Goal: Task Accomplishment & Management: Use online tool/utility

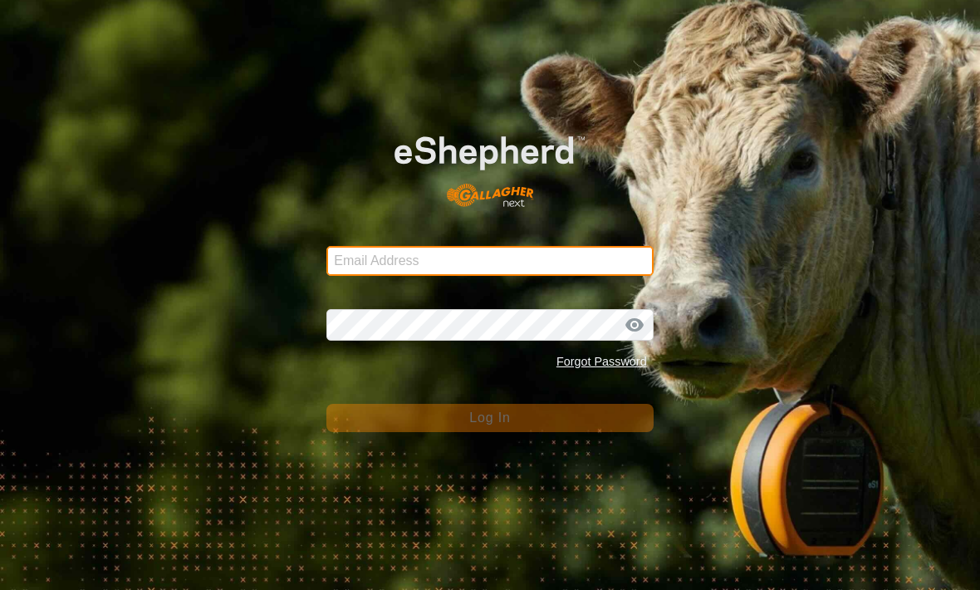
click at [582, 246] on input "Email Address" at bounding box center [490, 261] width 327 height 30
type input "[EMAIL_ADDRESS][DOMAIN_NAME]"
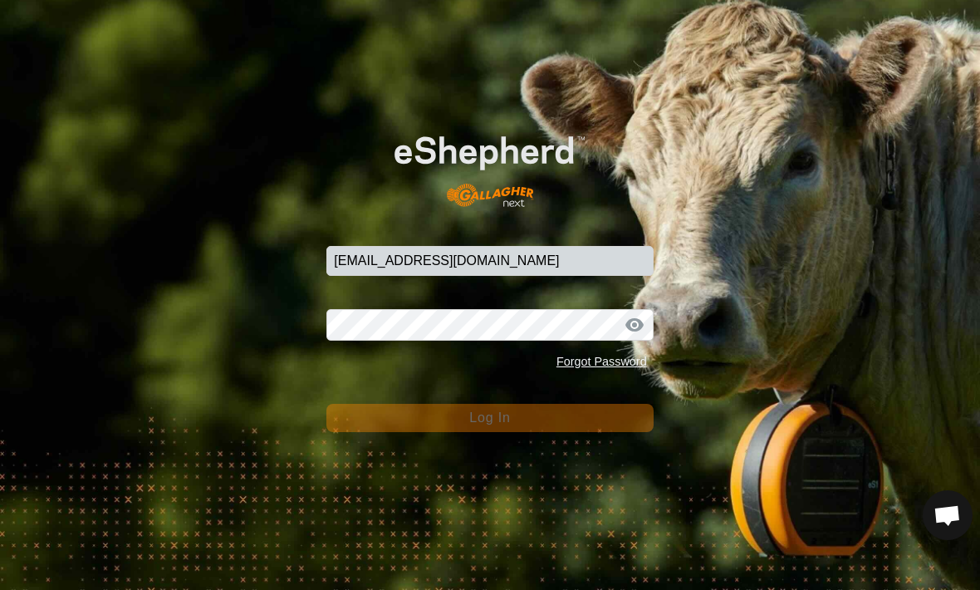
click at [489, 418] on button "Log In" at bounding box center [490, 418] width 327 height 28
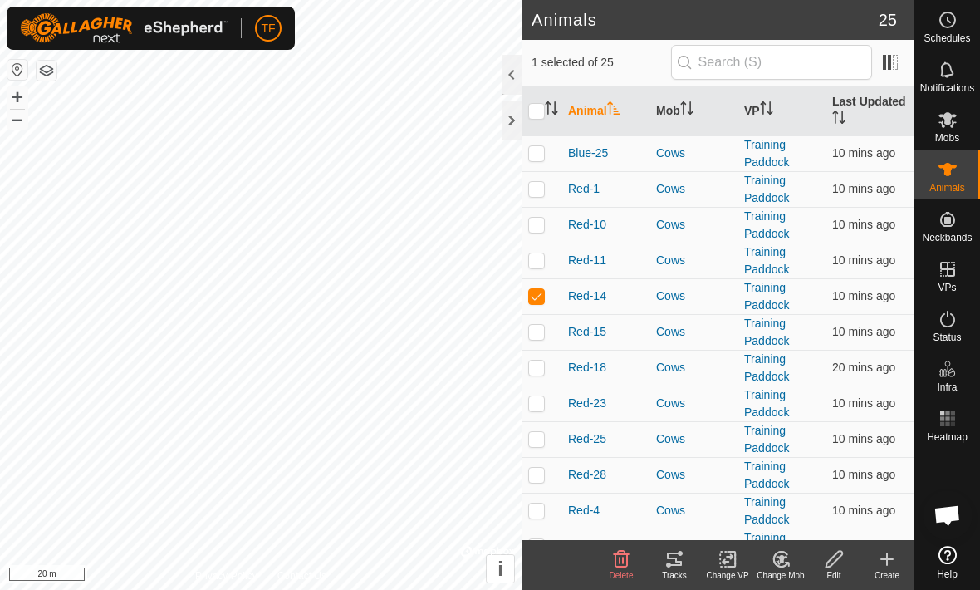
click at [529, 104] on input "checkbox" at bounding box center [536, 111] width 17 height 17
checkbox input "true"
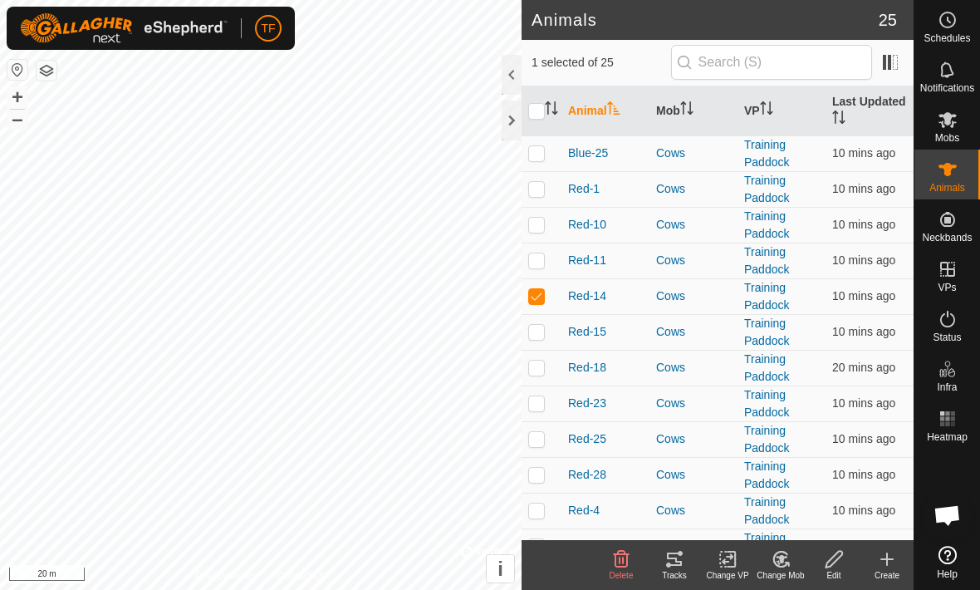
checkbox input "true"
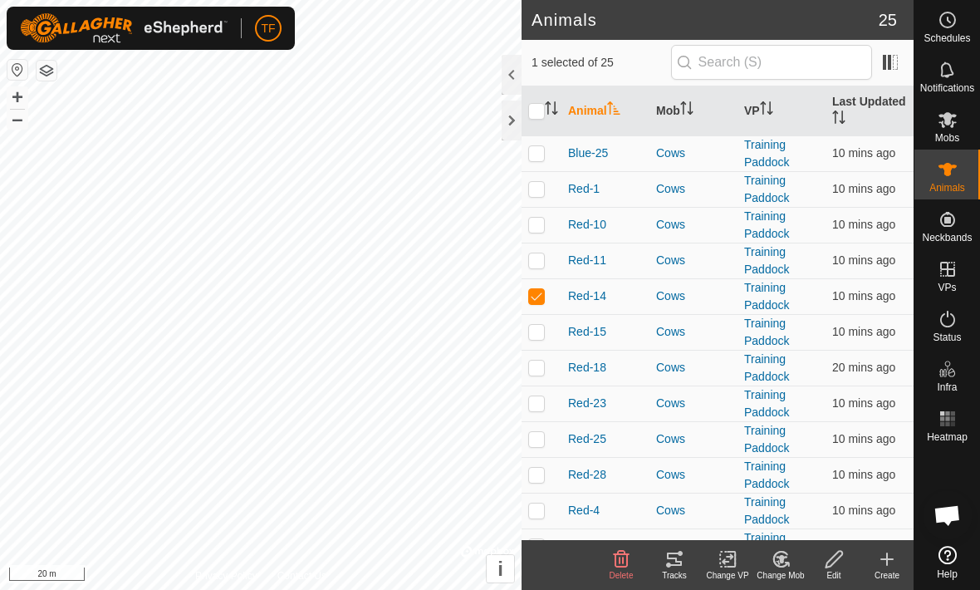
checkbox input "true"
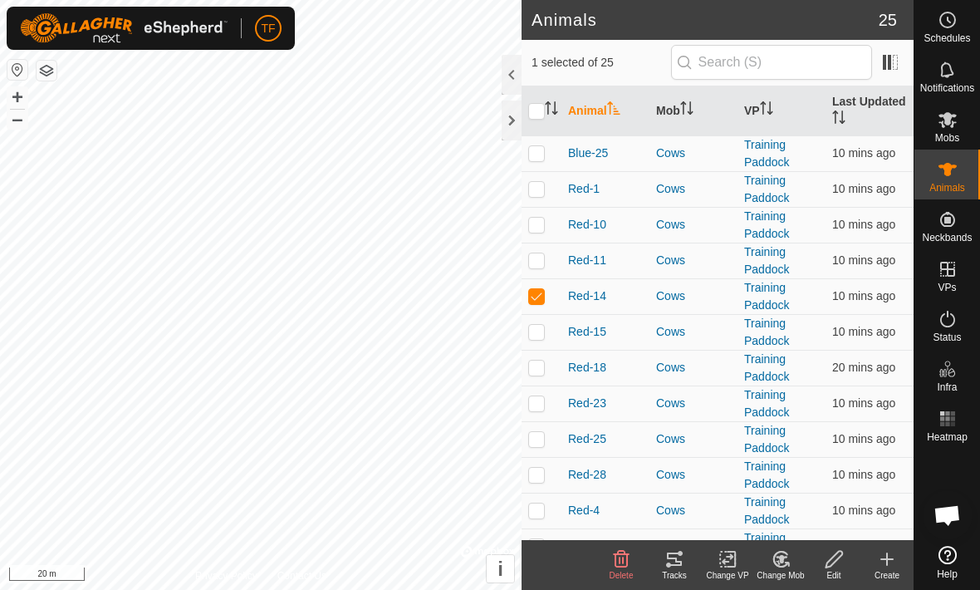
checkbox input "true"
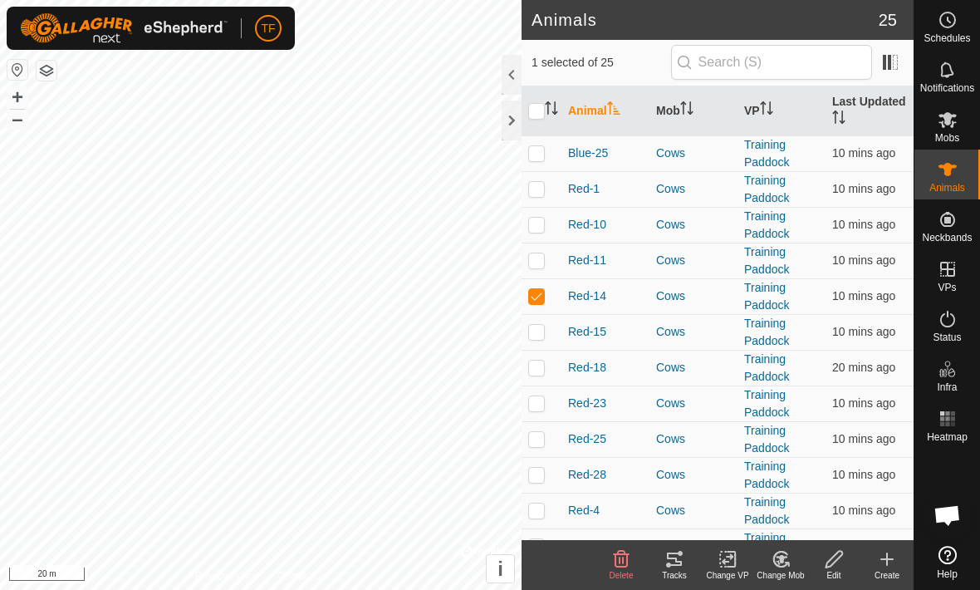
checkbox input "true"
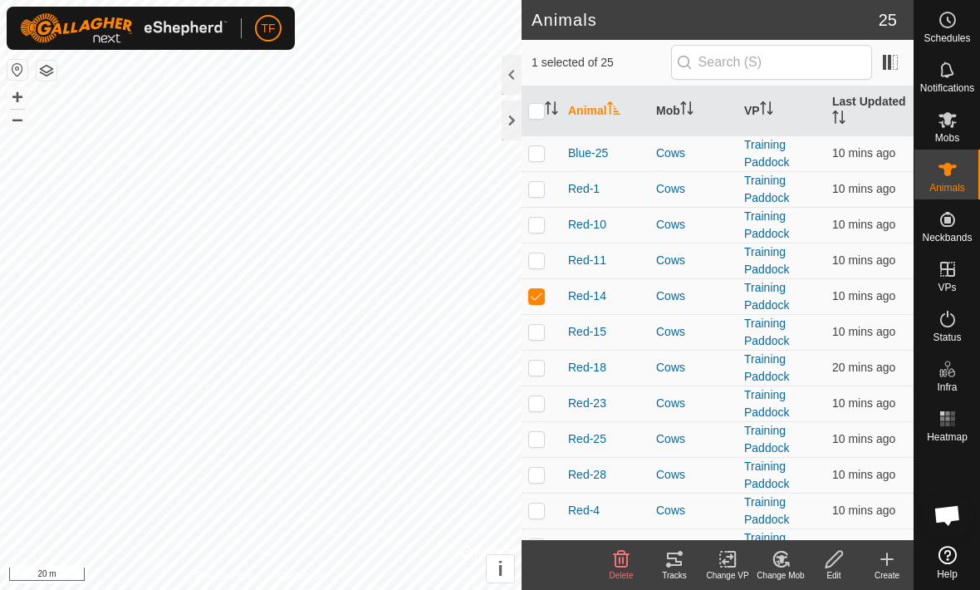
checkbox input "true"
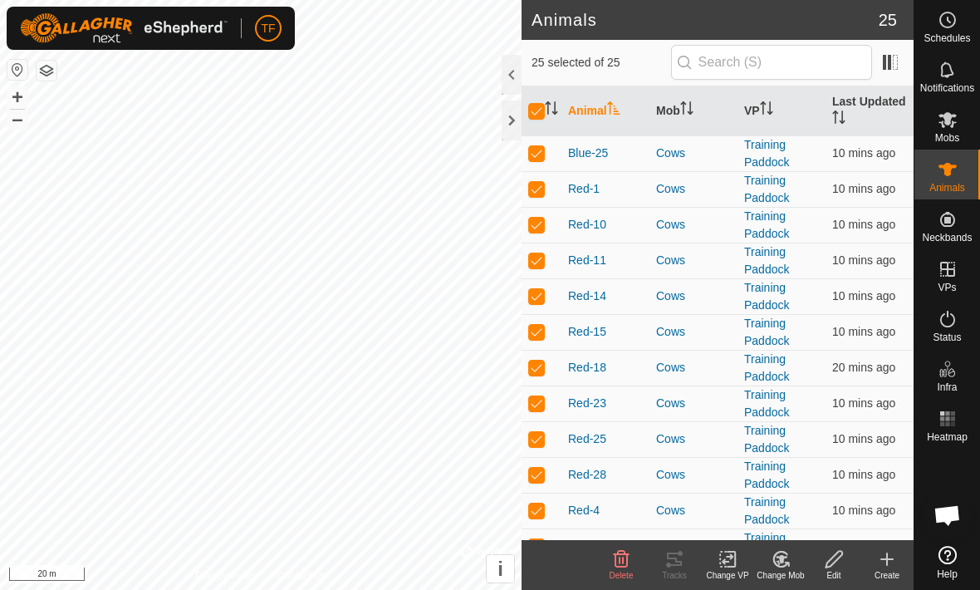
click at [740, 562] on change-vp-svg-icon at bounding box center [727, 559] width 53 height 20
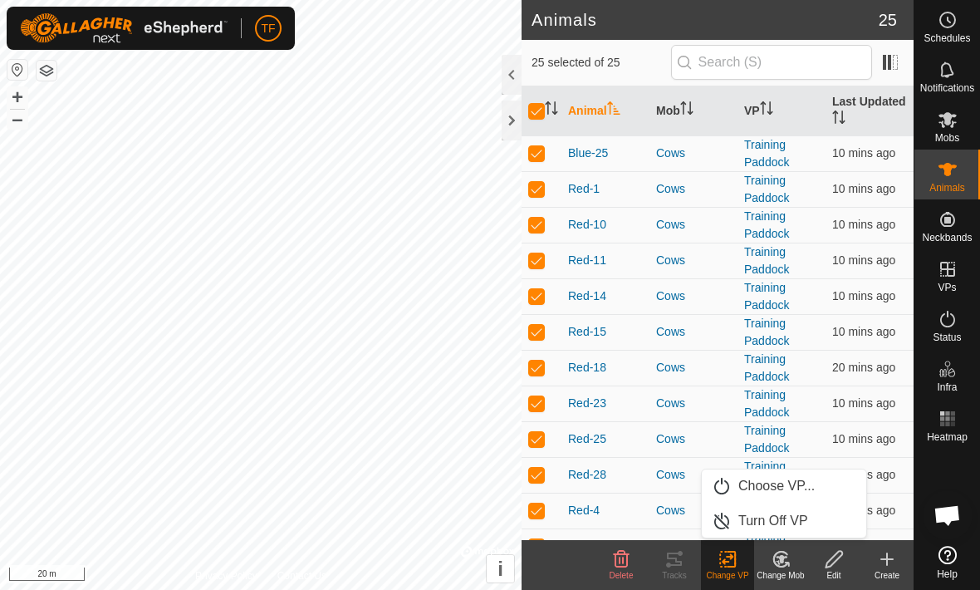
click at [808, 491] on span "Choose VP..." at bounding box center [777, 486] width 76 height 20
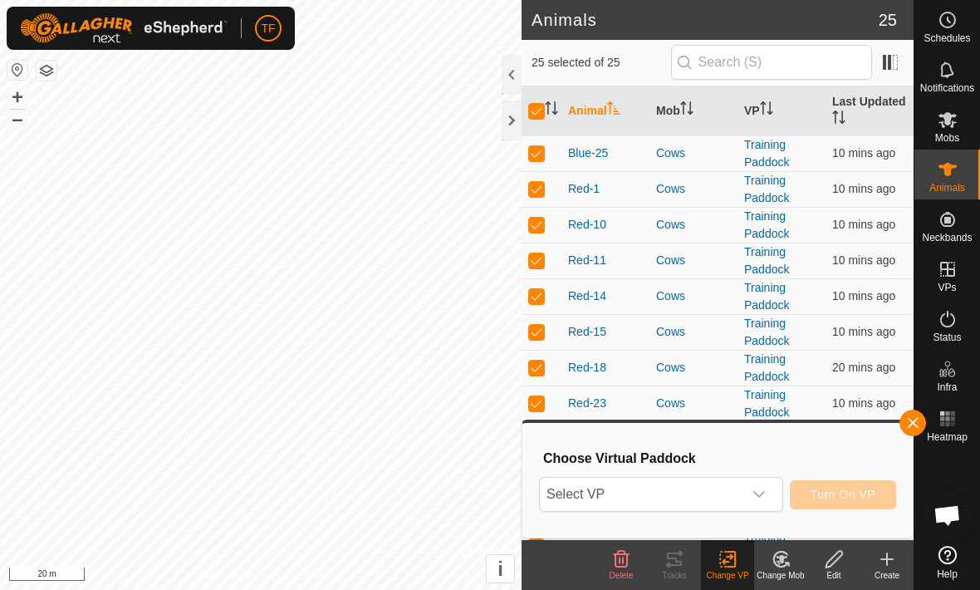
click at [741, 486] on span "Select VP" at bounding box center [641, 494] width 203 height 33
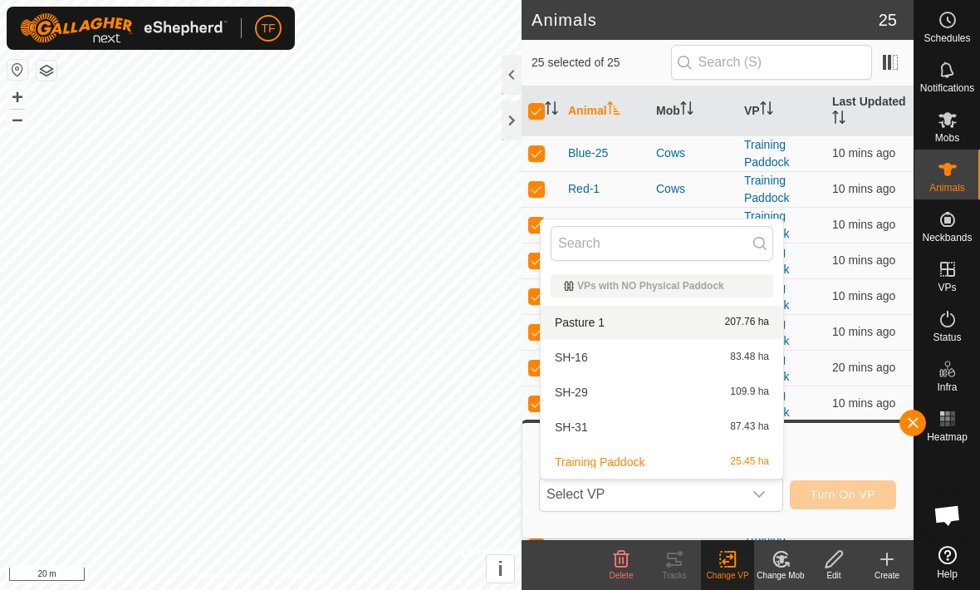
click at [710, 318] on div "Pasture 1 207.76 ha" at bounding box center [662, 322] width 223 height 20
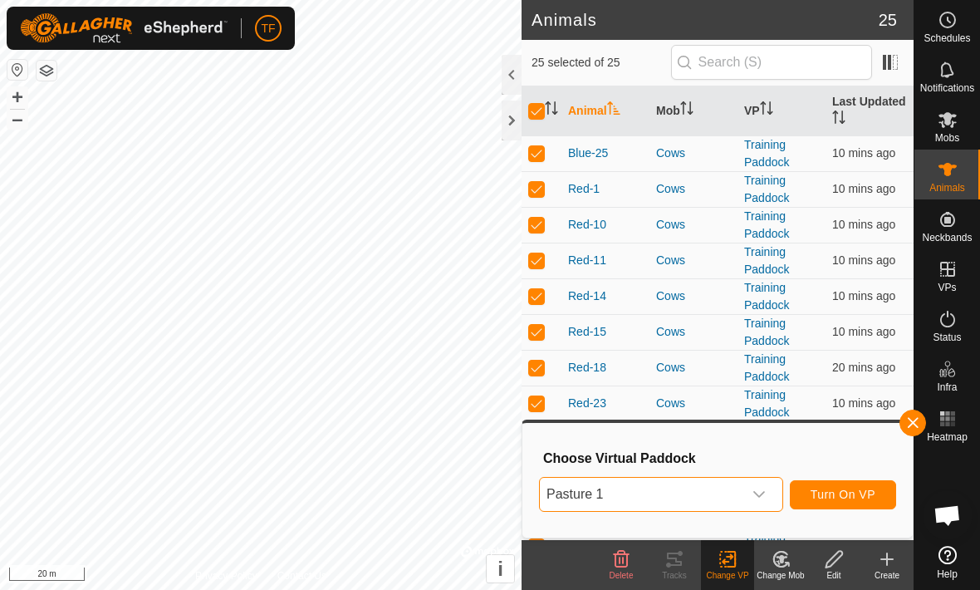
click at [863, 489] on span "Turn On VP" at bounding box center [843, 494] width 65 height 13
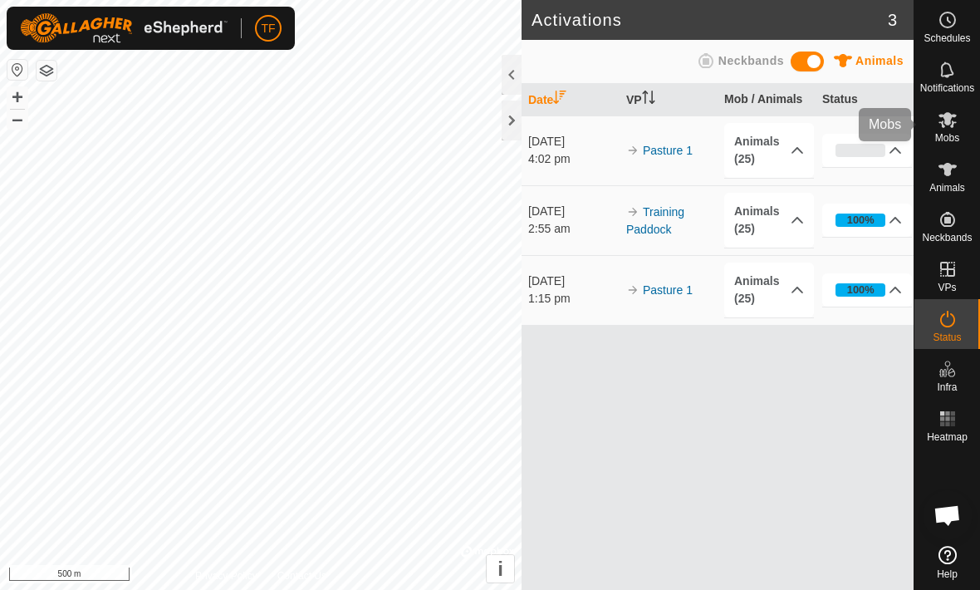
click at [957, 129] on icon at bounding box center [948, 120] width 20 height 20
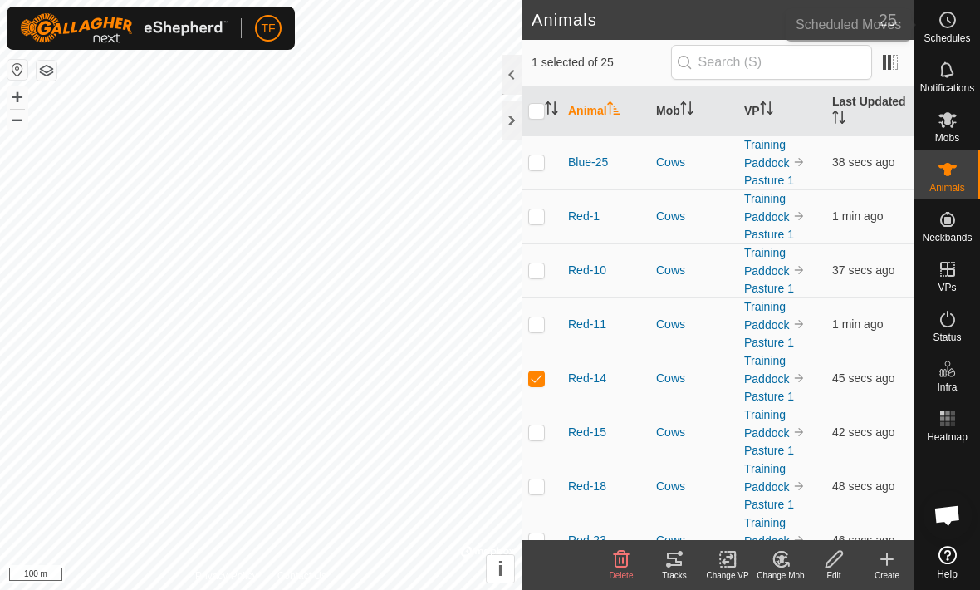
click at [950, 29] on icon at bounding box center [948, 20] width 20 height 20
